Goal: Navigation & Orientation: Find specific page/section

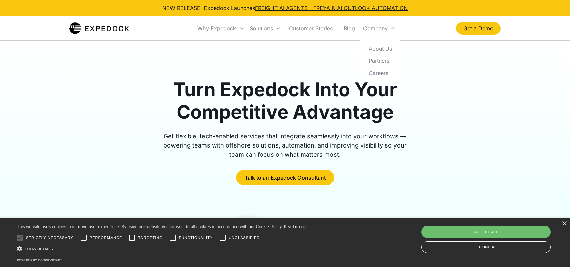
drag, startPoint x: 382, startPoint y: 72, endPoint x: 437, endPoint y: 81, distance: 56.0
click at [382, 72] on link "Careers" at bounding box center [380, 73] width 34 height 12
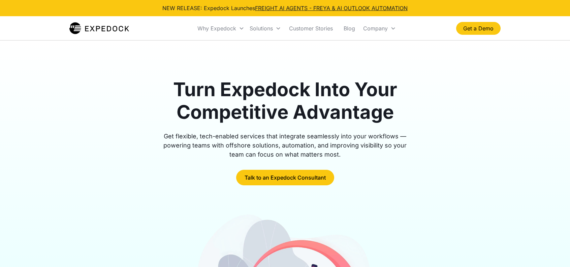
click at [470, 97] on div "Turn Expedock Into Your Competitive Advantage Get flexible, tech-enabled servic…" at bounding box center [284, 131] width 431 height 107
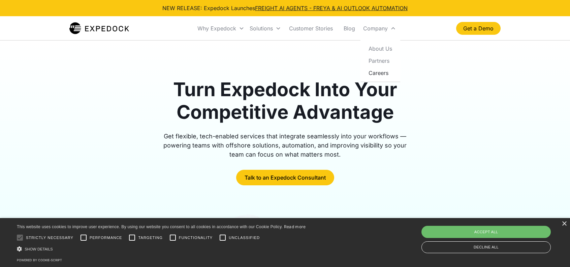
click at [381, 72] on link "Careers" at bounding box center [380, 73] width 34 height 12
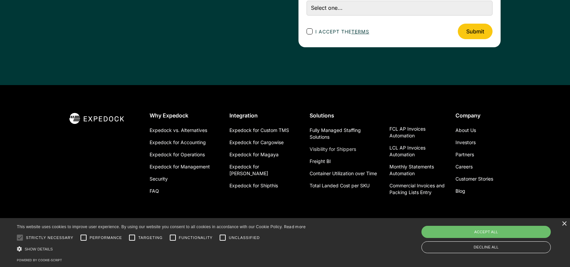
scroll to position [2443, 0]
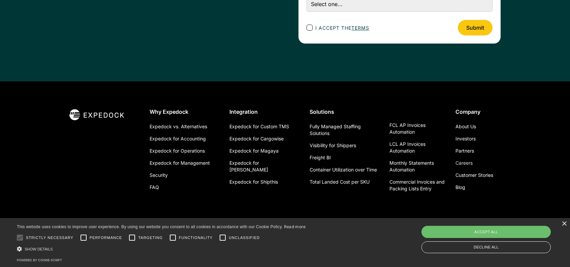
click at [470, 162] on link "Careers" at bounding box center [464, 163] width 17 height 12
